Goal: Task Accomplishment & Management: Complete application form

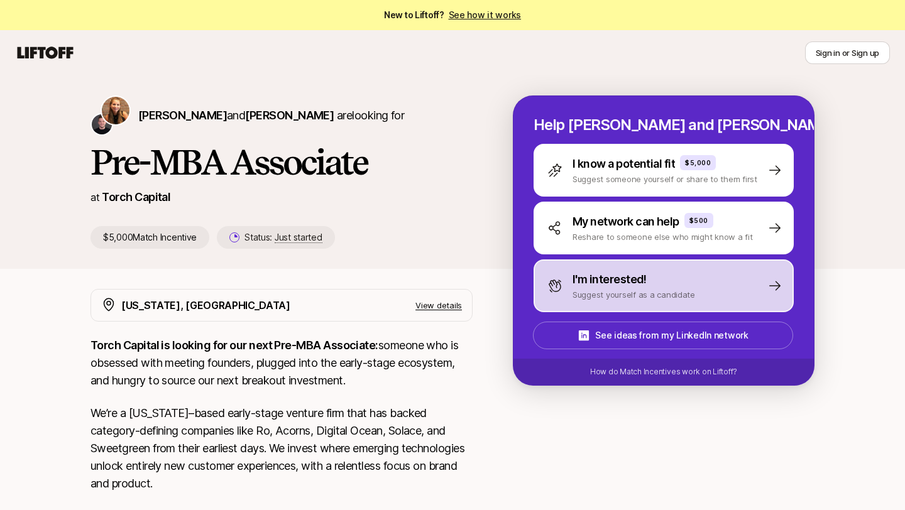
click at [601, 297] on p "Suggest yourself as a candidate" at bounding box center [634, 294] width 123 height 13
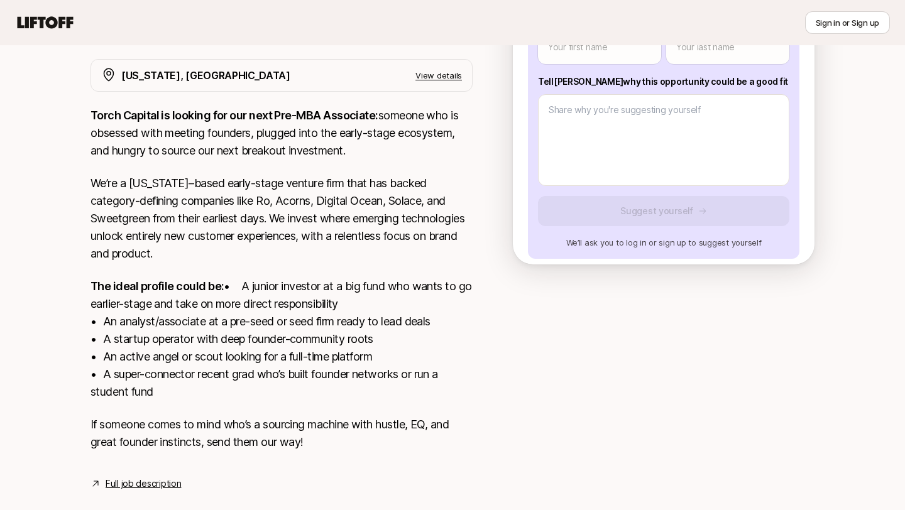
scroll to position [229, 0]
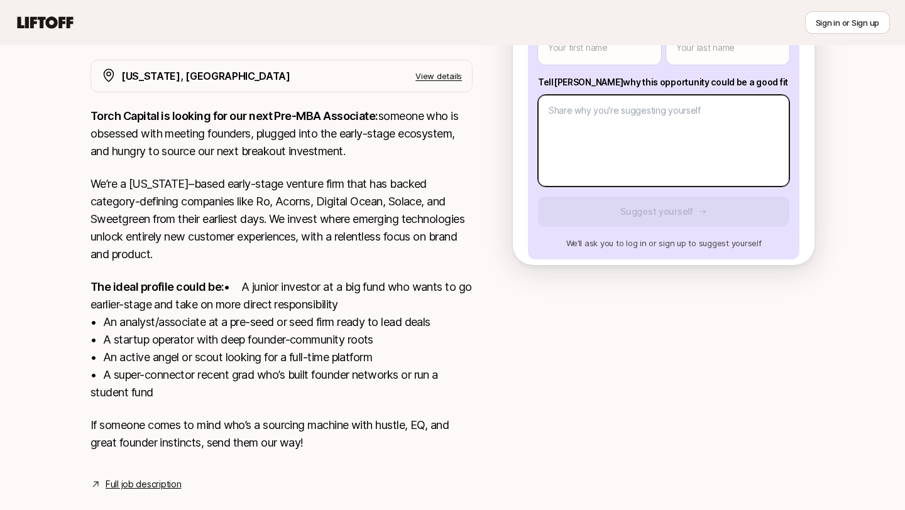
click at [653, 148] on body "New to Liftoff? See how it works Sign in or Sign up Sign in or Sign up [PERSON_…" at bounding box center [452, 26] width 905 height 510
paste textarea "Hi [PERSON_NAME]! Nice to meet you. I am eager to apply for the Associate role …"
type textarea "x"
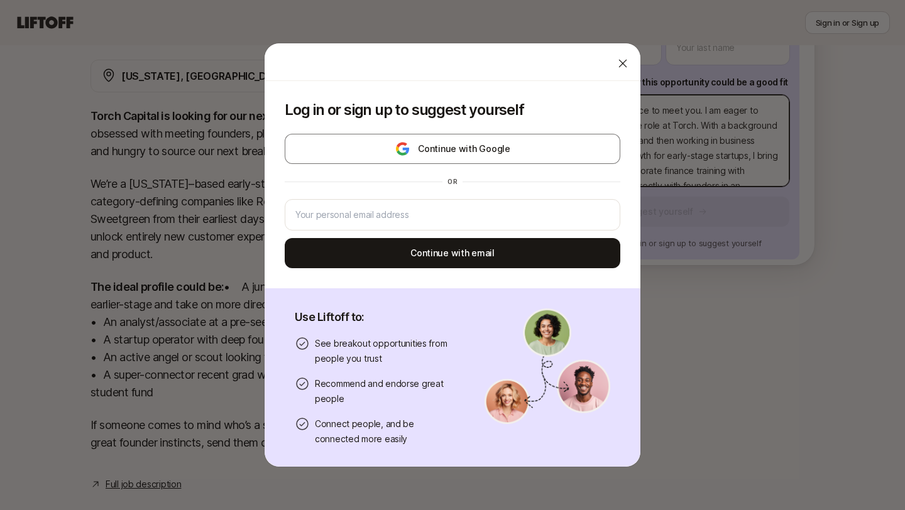
scroll to position [166, 0]
type textarea "Hi [PERSON_NAME]! Nice to meet you. I am eager to apply for the Associate role …"
click at [623, 66] on icon at bounding box center [623, 63] width 13 height 13
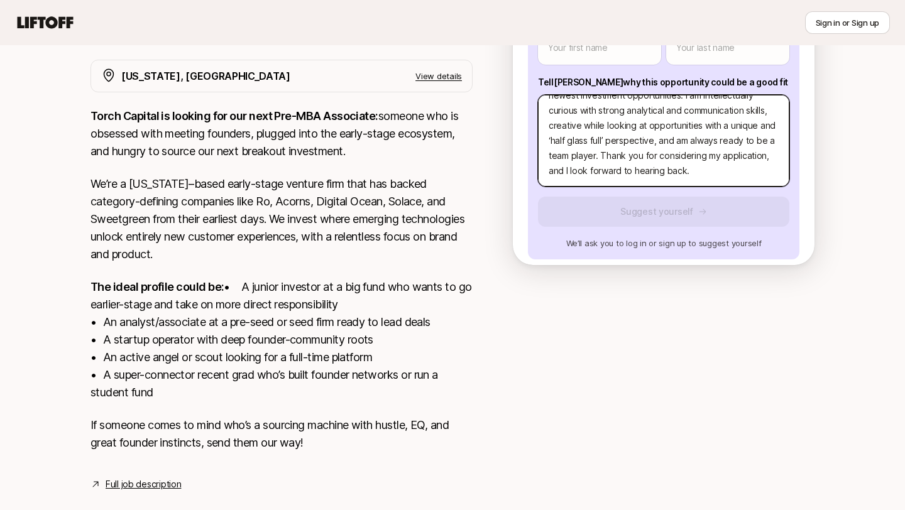
type textarea "x"
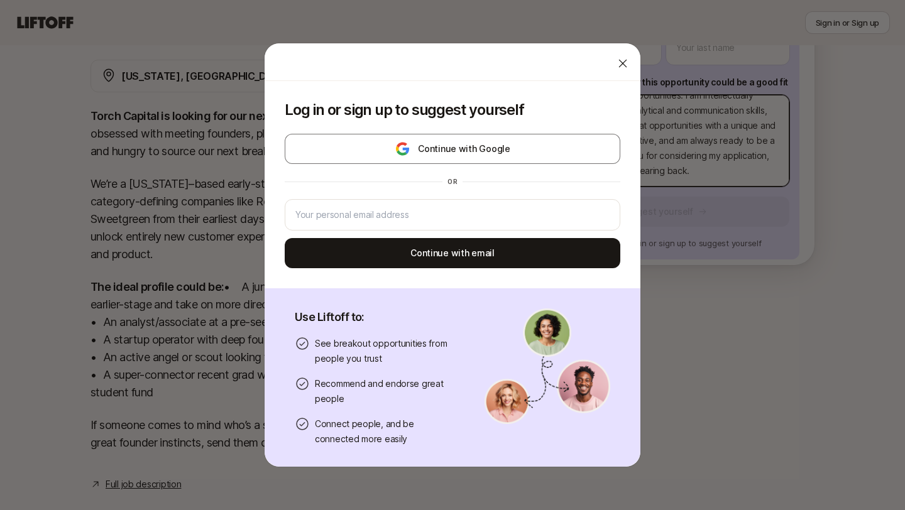
click at [658, 175] on body "New to Liftoff? See how it works Sign in or Sign up Sign in or Sign up [PERSON_…" at bounding box center [452, 26] width 905 height 510
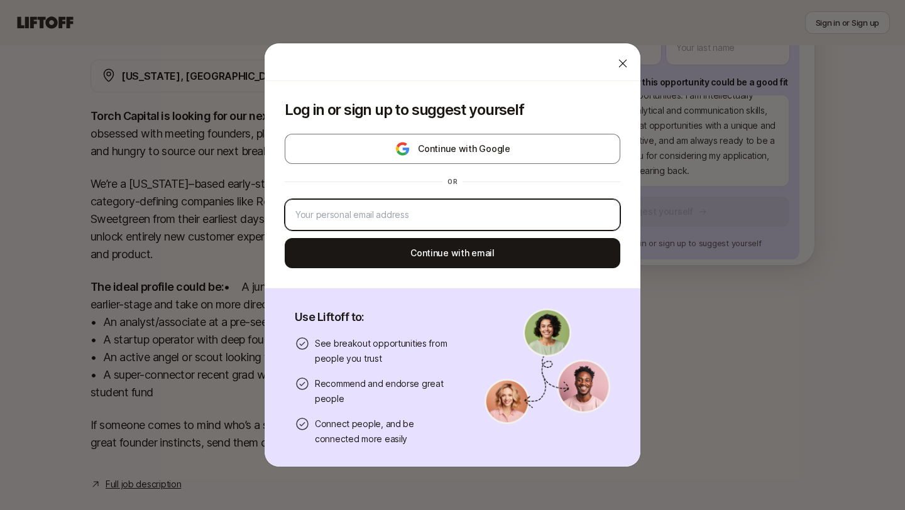
click at [486, 215] on input "email" at bounding box center [452, 214] width 314 height 15
type input "[PERSON_NAME][EMAIL_ADDRESS][DOMAIN_NAME]"
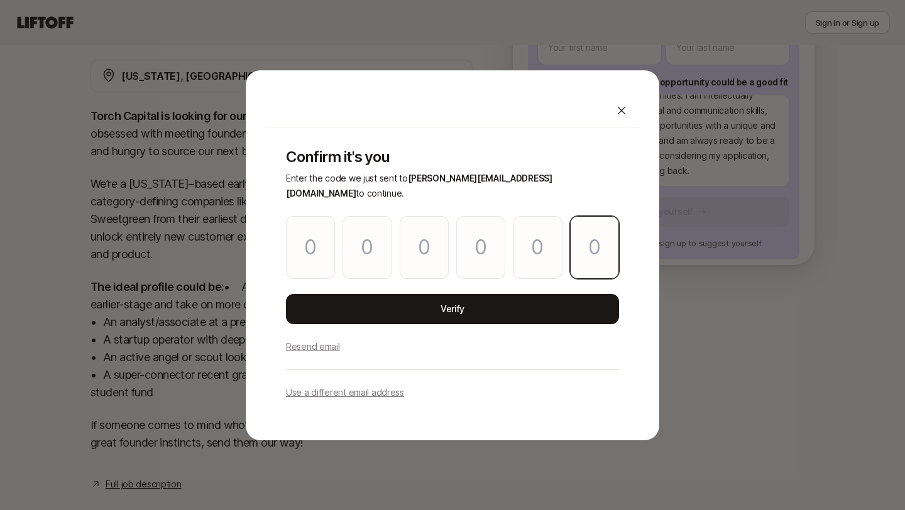
paste input "9"
type input "6"
type input "1"
type input "0"
type input "3"
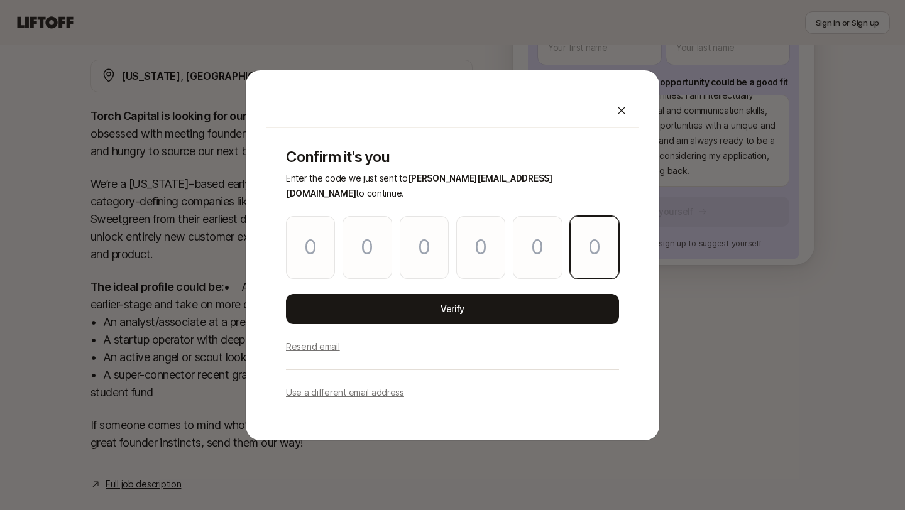
type input "7"
type input "9"
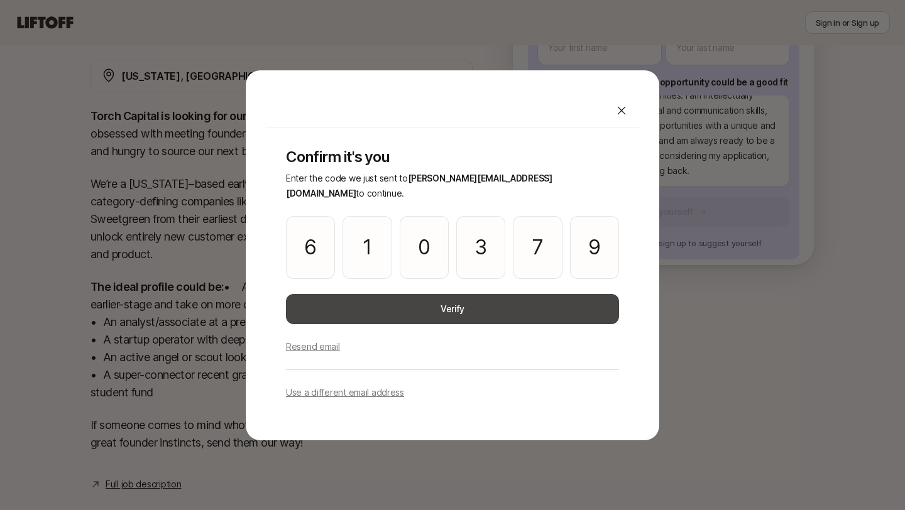
click at [407, 300] on button "Verify" at bounding box center [452, 309] width 333 height 30
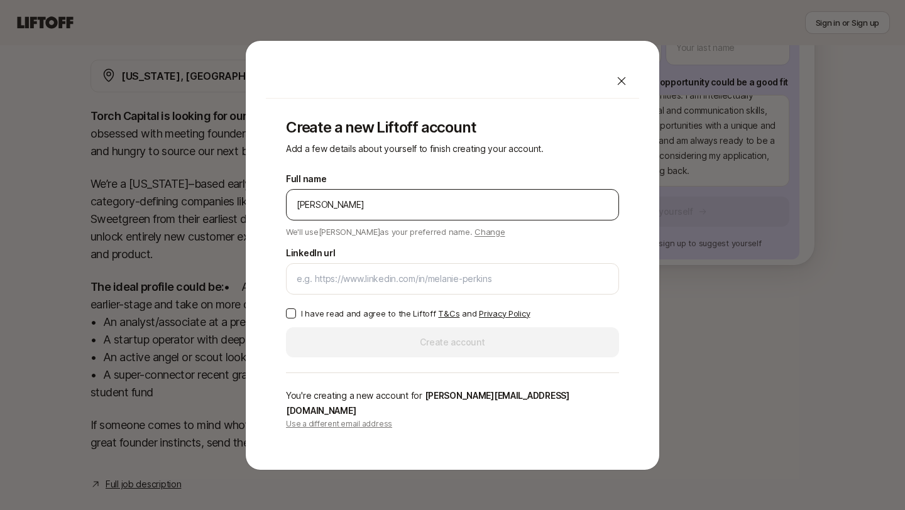
type input "[PERSON_NAME]"
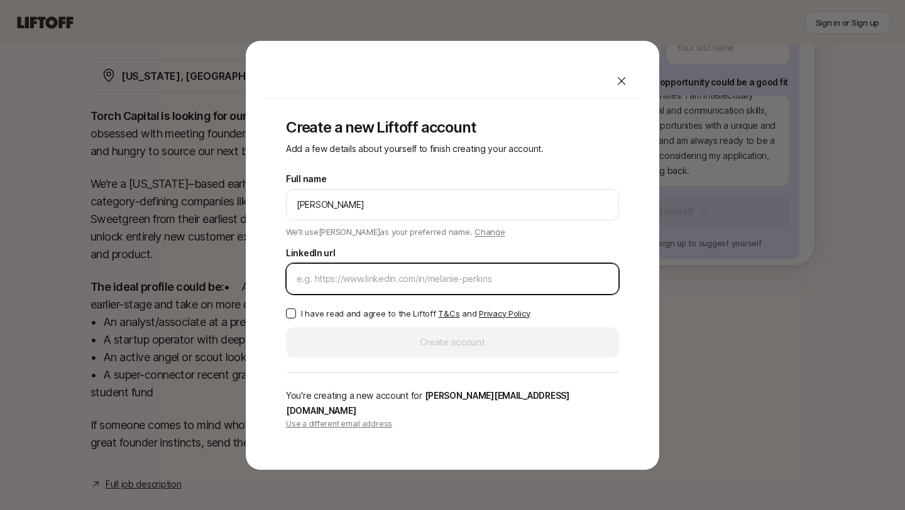
paste input "[URL][DOMAIN_NAME][PERSON_NAME]"
type input "[URL][DOMAIN_NAME][PERSON_NAME]"
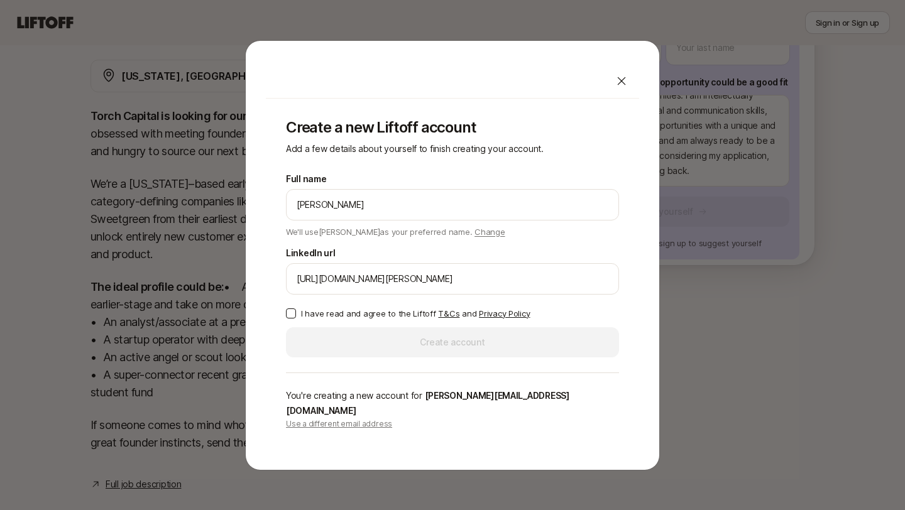
click at [286, 318] on button "I have read and agree to the Liftoff T&Cs and Privacy Policy" at bounding box center [291, 314] width 10 height 10
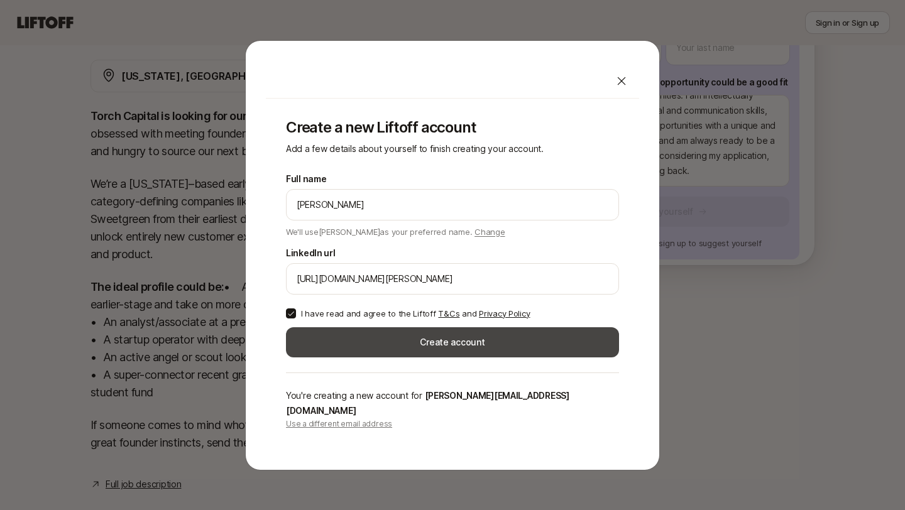
click at [350, 348] on button "Create account" at bounding box center [452, 342] width 333 height 30
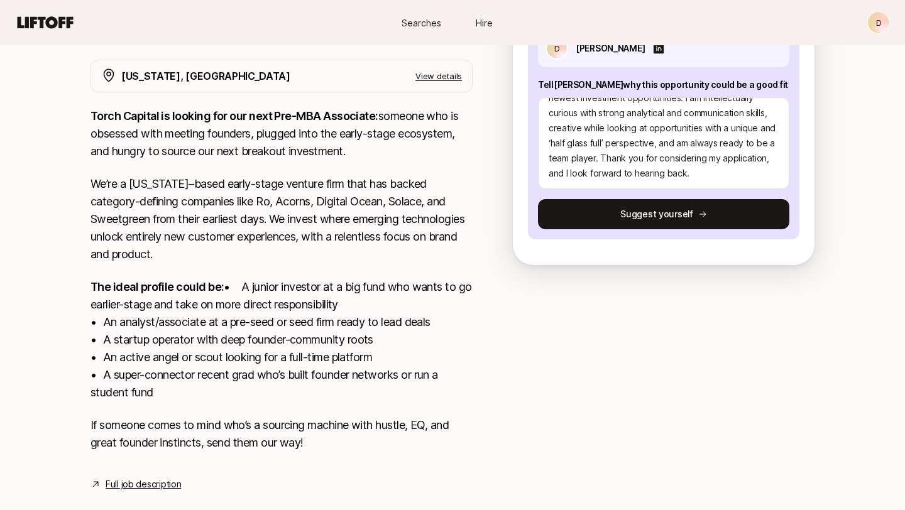
scroll to position [229, 0]
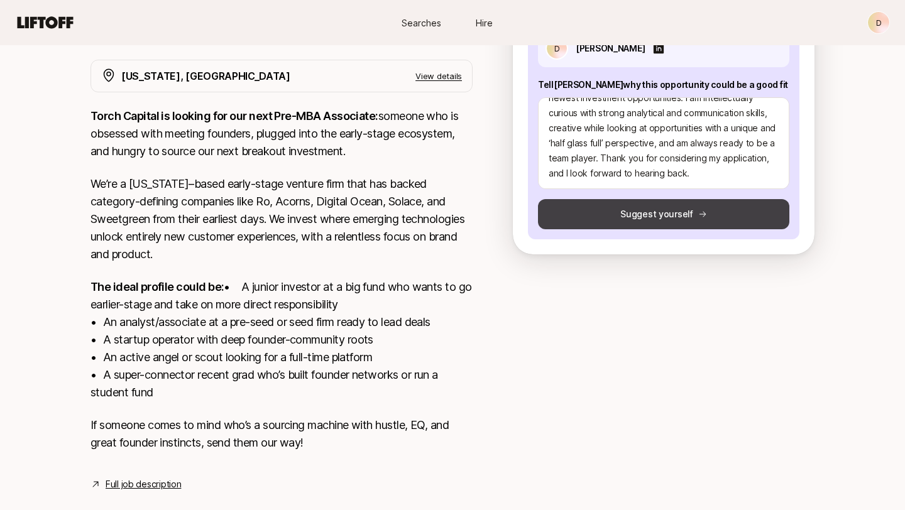
click at [633, 216] on button "Suggest yourself" at bounding box center [663, 214] width 251 height 30
type textarea "x"
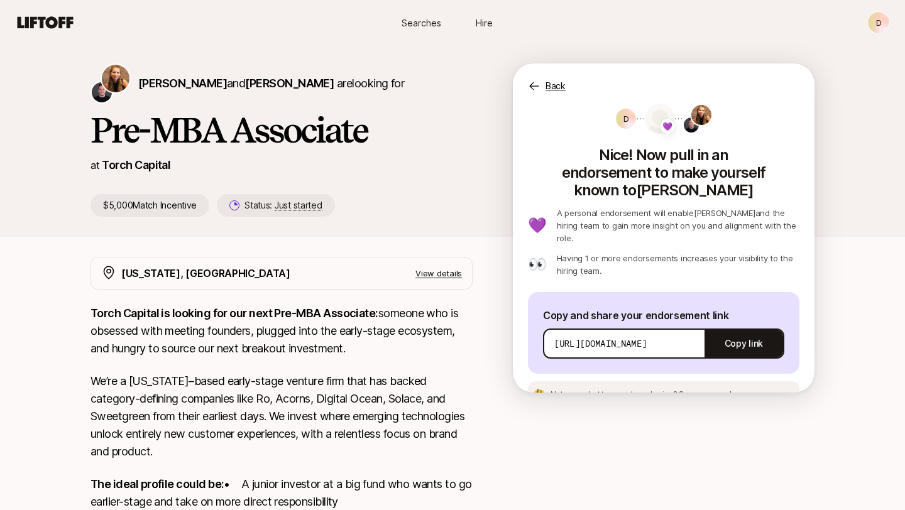
scroll to position [0, 0]
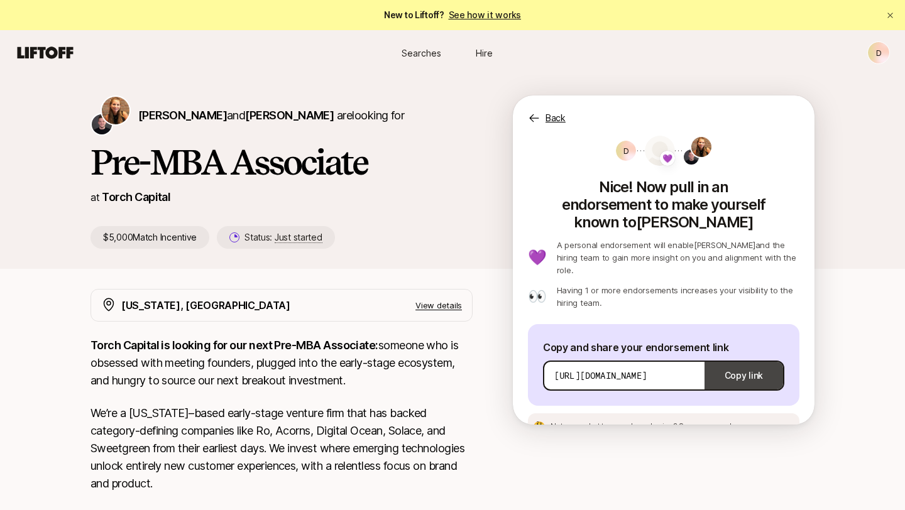
click at [738, 358] on button "Copy link" at bounding box center [744, 375] width 79 height 35
click at [140, 115] on span "[PERSON_NAME]" at bounding box center [182, 115] width 89 height 13
click at [264, 118] on span "[PERSON_NAME]" at bounding box center [289, 115] width 89 height 13
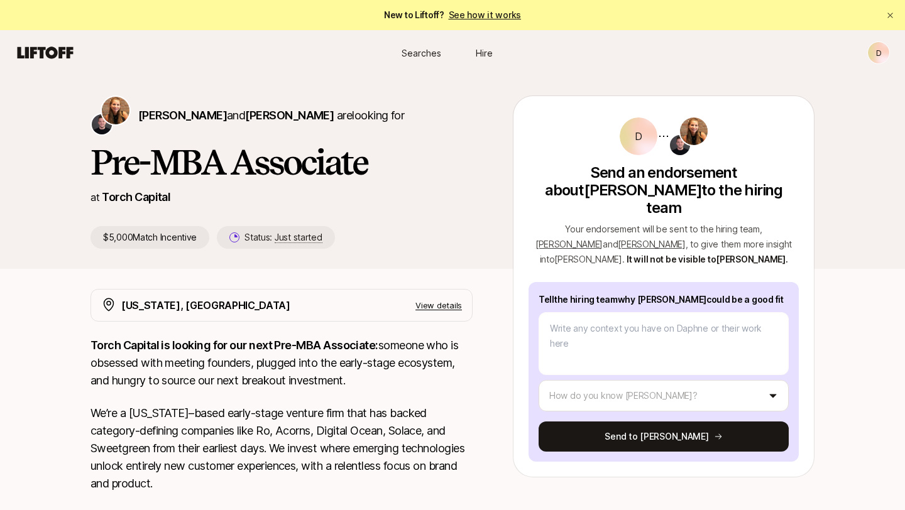
type textarea "x"
